Goal: Task Accomplishment & Management: Use online tool/utility

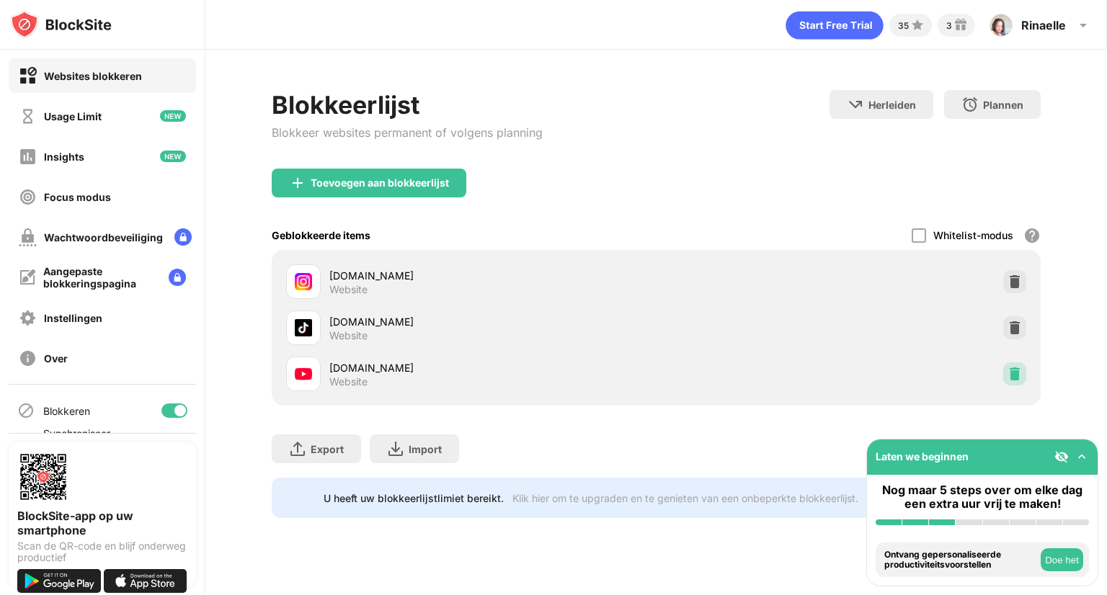
click at [1017, 370] on img at bounding box center [1014, 374] width 14 height 14
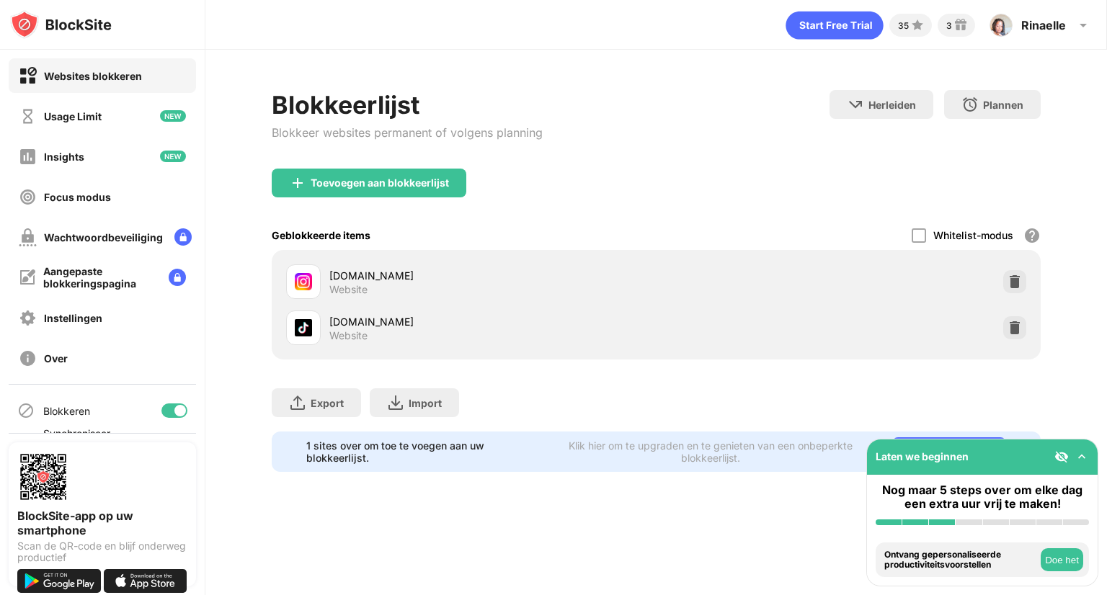
drag, startPoint x: 756, startPoint y: 246, endPoint x: 601, endPoint y: 136, distance: 190.3
click at [660, 185] on div "Toevoegen aan blokkeerlijst Geblokkeerde items Whitelist-modus Blokkeer alle we…" at bounding box center [656, 264] width 769 height 191
